Goal: Transaction & Acquisition: Purchase product/service

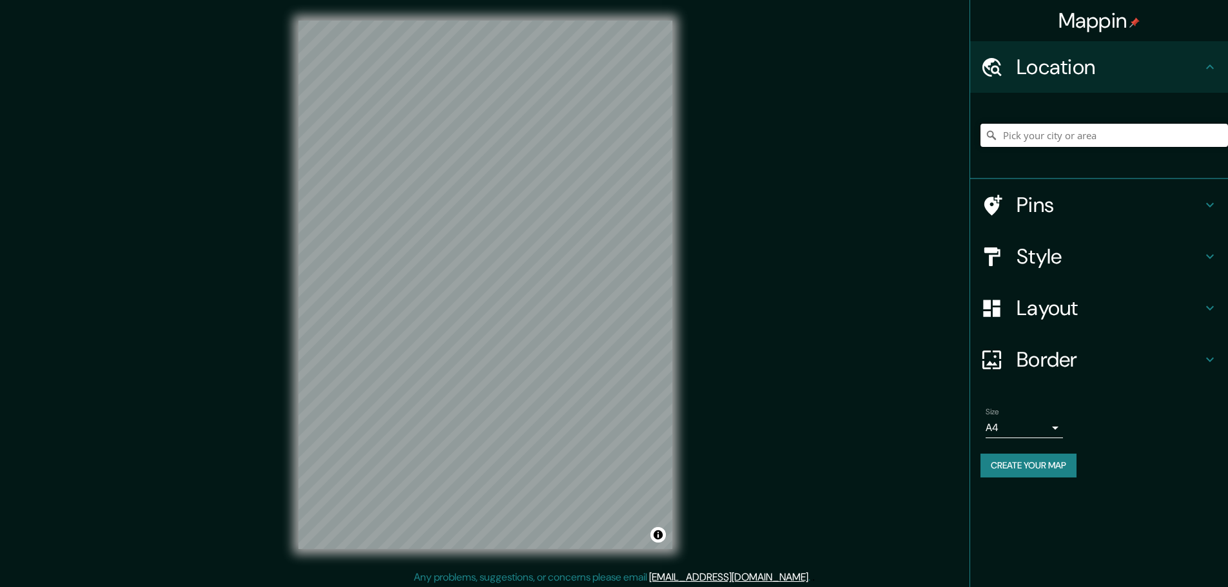
click at [1079, 135] on input "Pick your city or area" at bounding box center [1104, 135] width 248 height 23
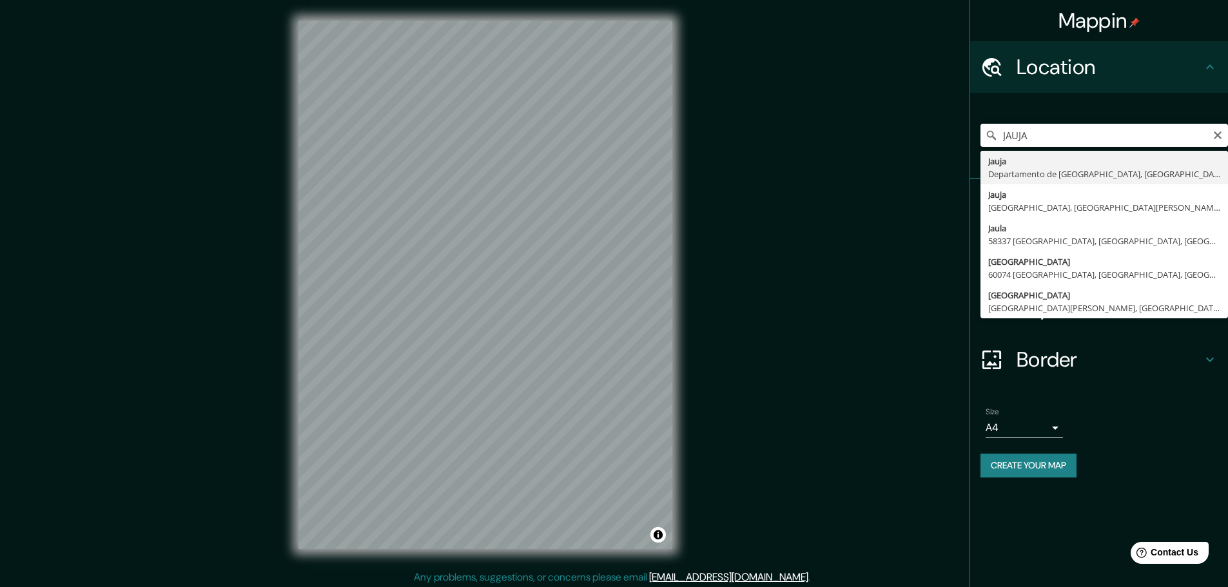
type input "[GEOGRAPHIC_DATA], [GEOGRAPHIC_DATA], [GEOGRAPHIC_DATA]"
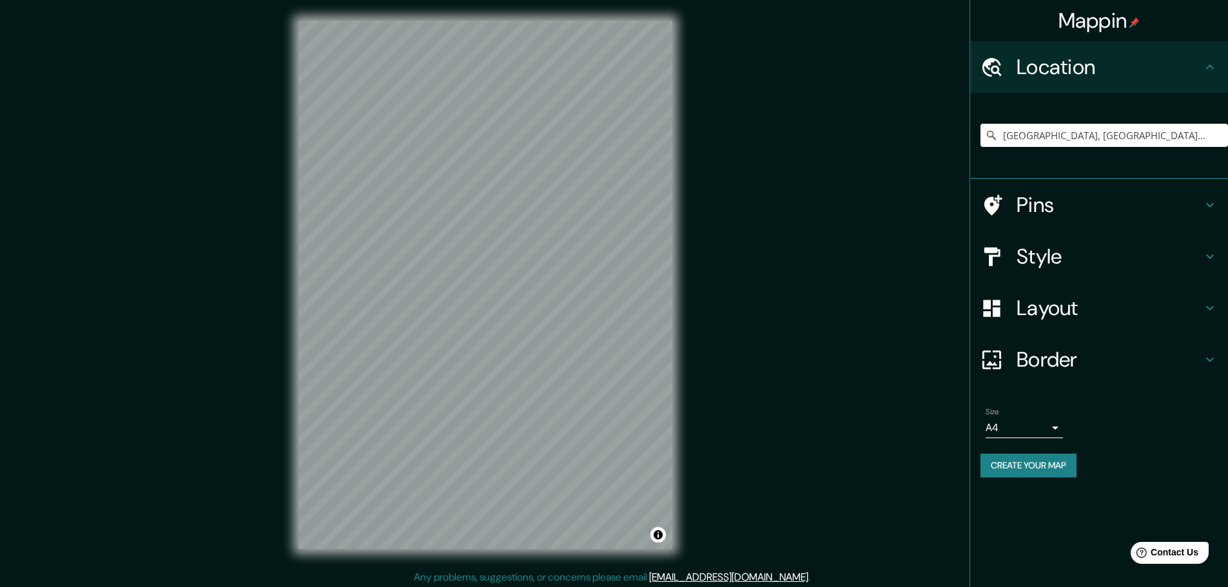
click at [1044, 472] on button "Create your map" at bounding box center [1028, 466] width 96 height 24
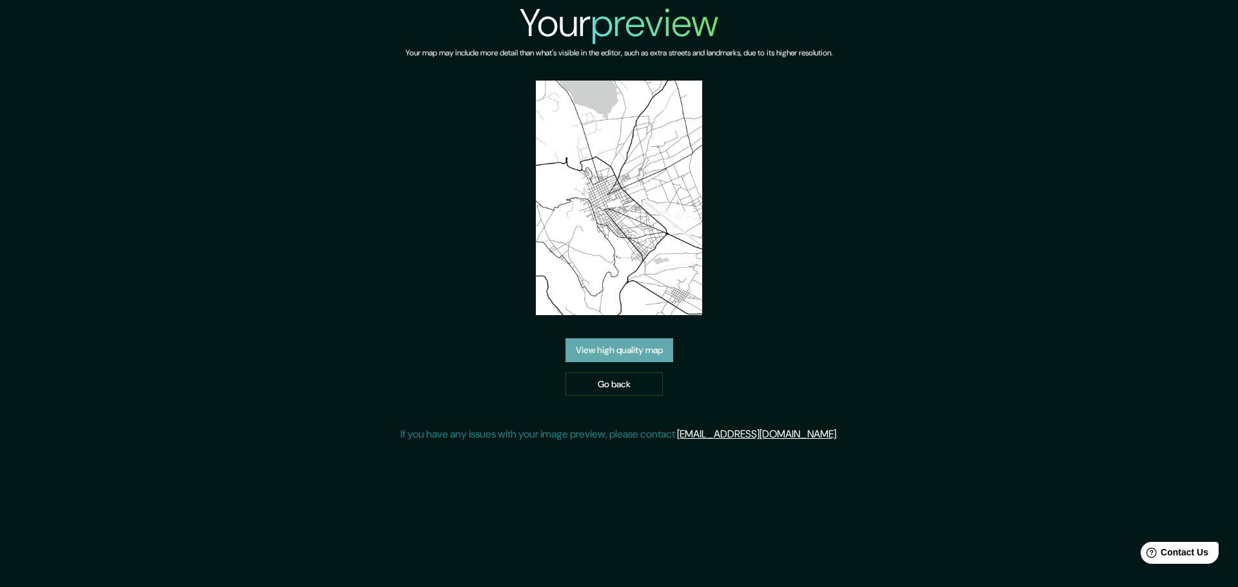
click at [652, 347] on link "View high quality map" at bounding box center [619, 350] width 108 height 24
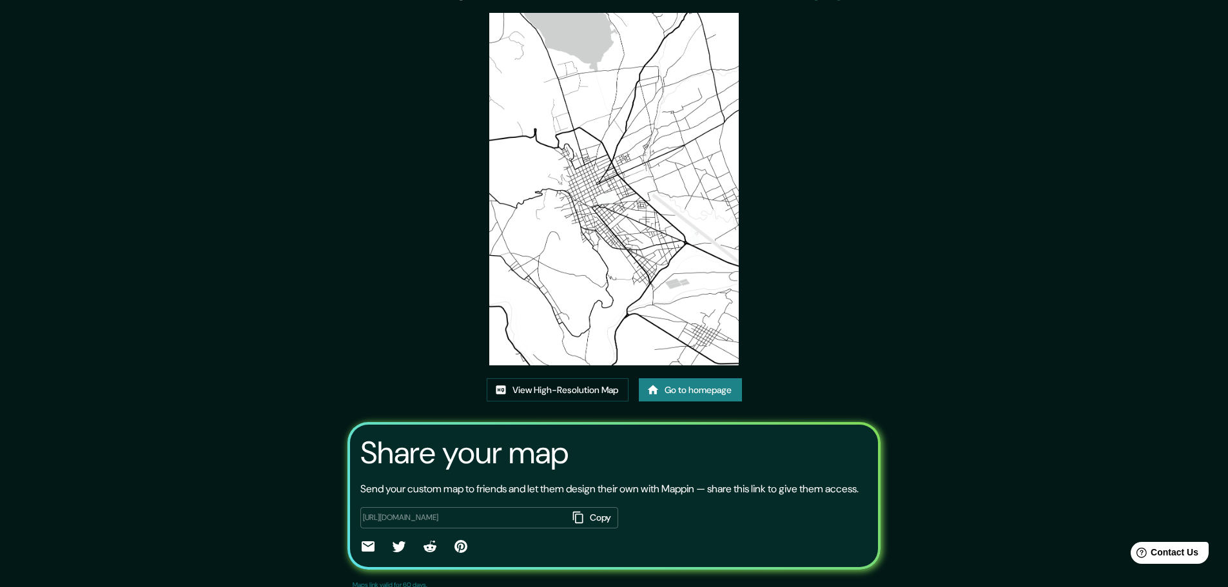
scroll to position [64, 0]
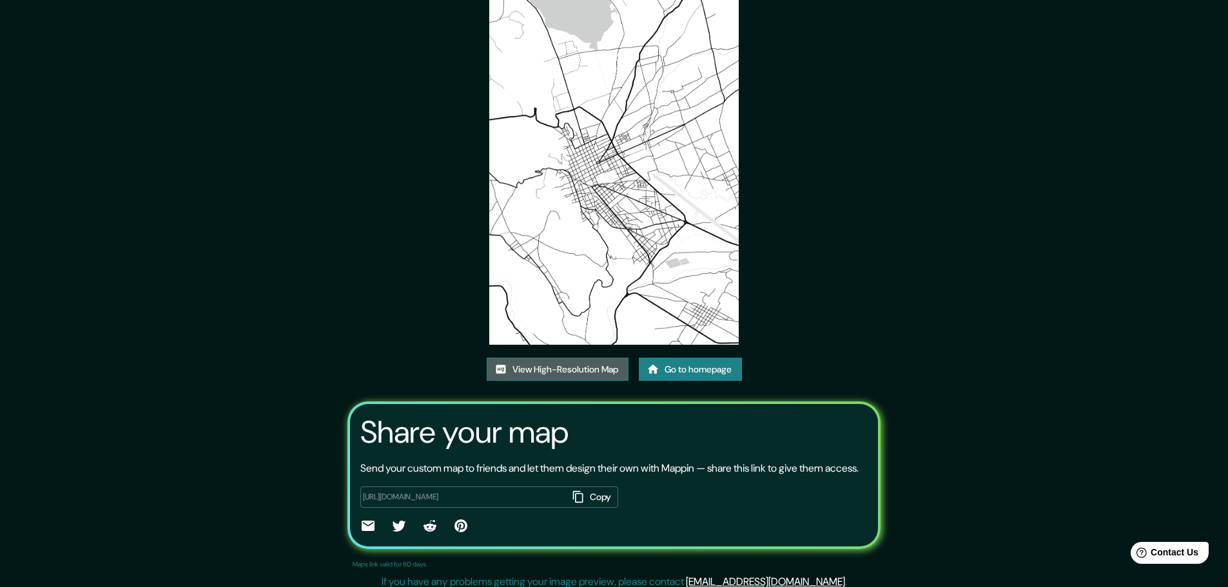
click at [566, 374] on link "View High-Resolution Map" at bounding box center [558, 370] width 142 height 24
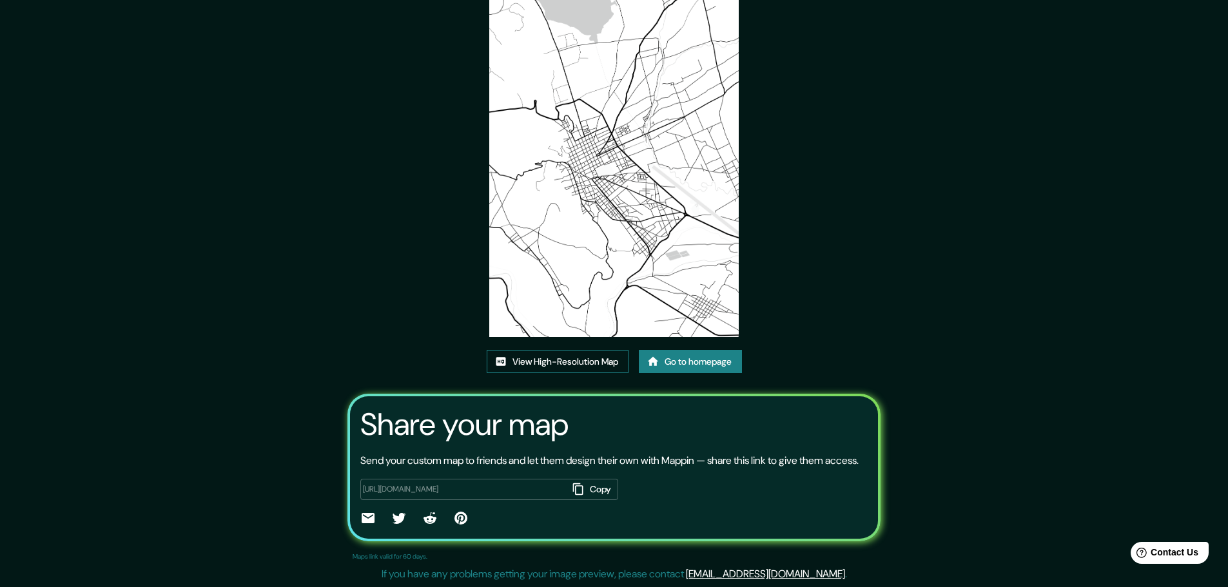
scroll to position [88, 0]
click at [605, 350] on link "View High-Resolution Map" at bounding box center [558, 362] width 142 height 24
